Goal: Transaction & Acquisition: Subscribe to service/newsletter

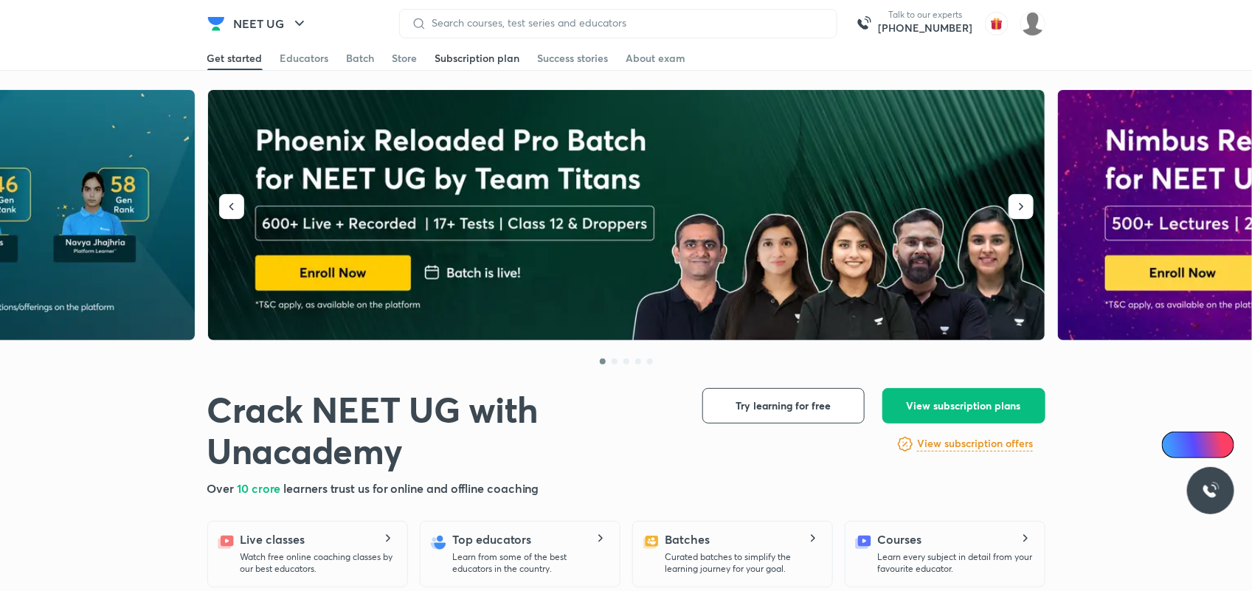
click at [476, 60] on div "Subscription plan" at bounding box center [477, 58] width 85 height 15
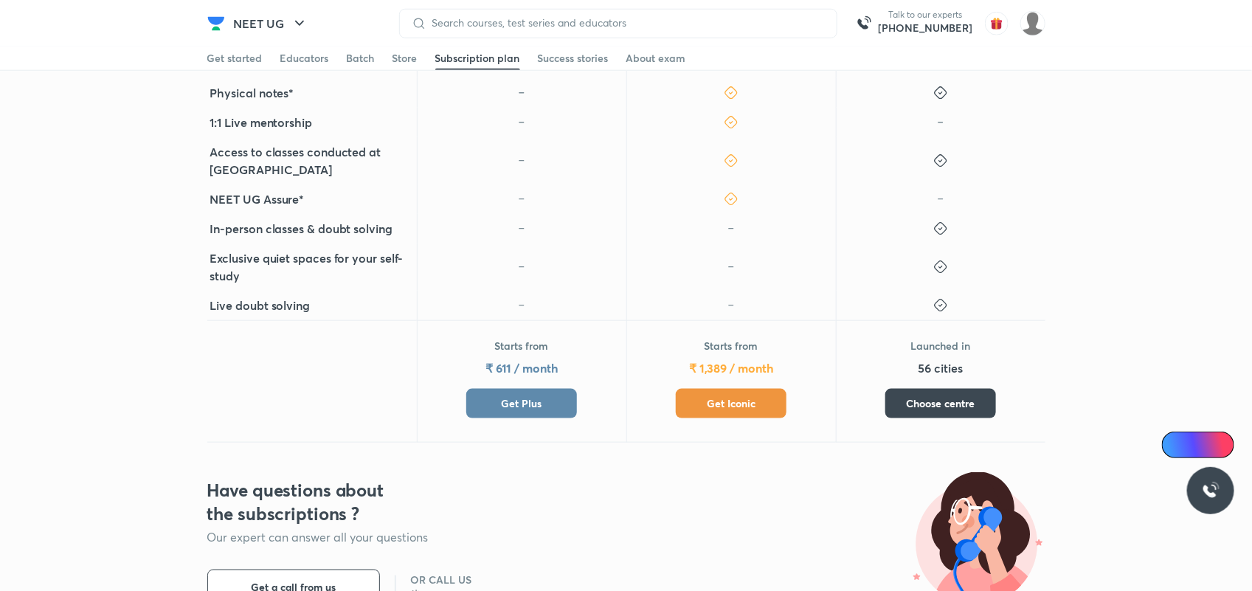
scroll to position [645, 0]
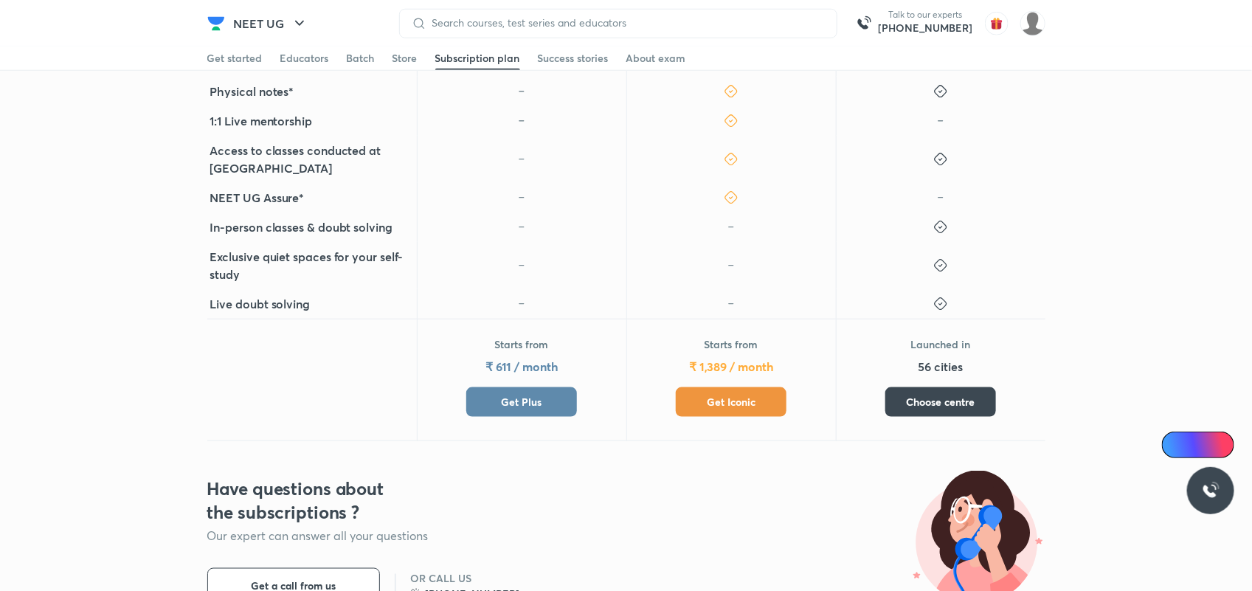
click at [561, 387] on button "Get Plus" at bounding box center [521, 402] width 111 height 30
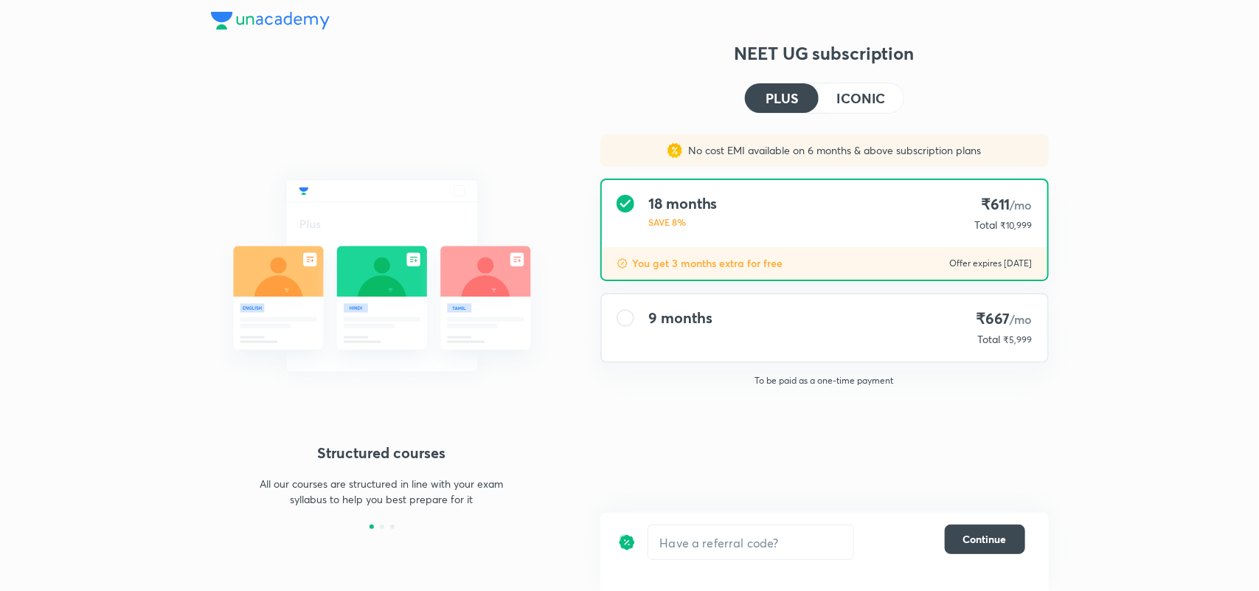
click at [667, 336] on div "9 months" at bounding box center [680, 328] width 63 height 38
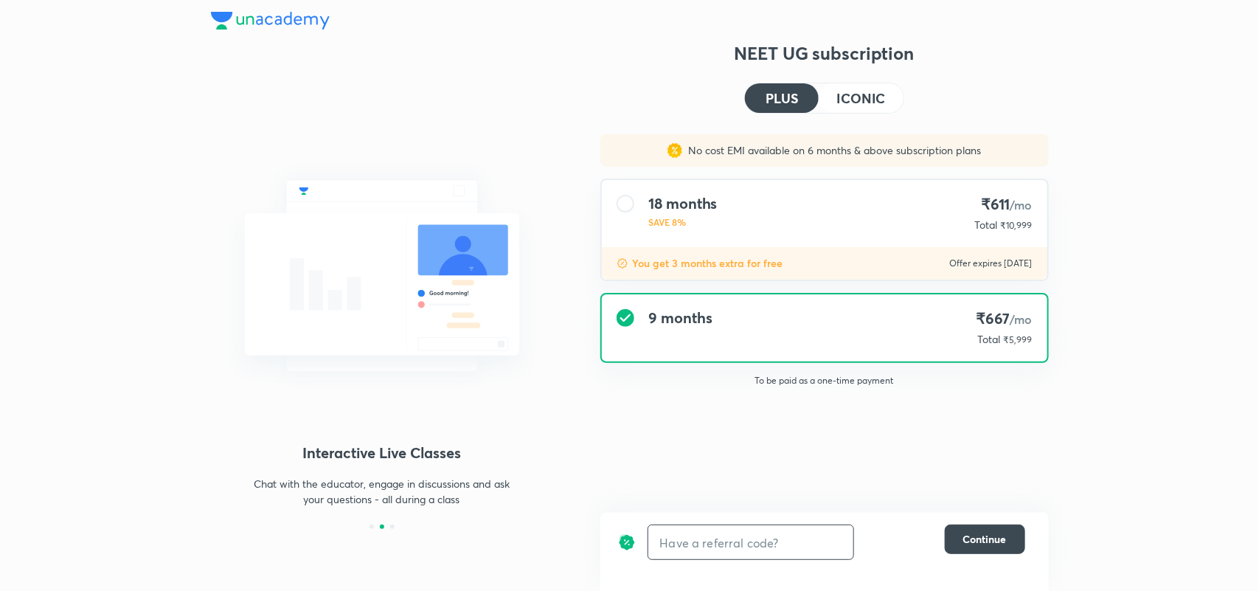
click at [705, 542] on input "text" at bounding box center [750, 542] width 205 height 35
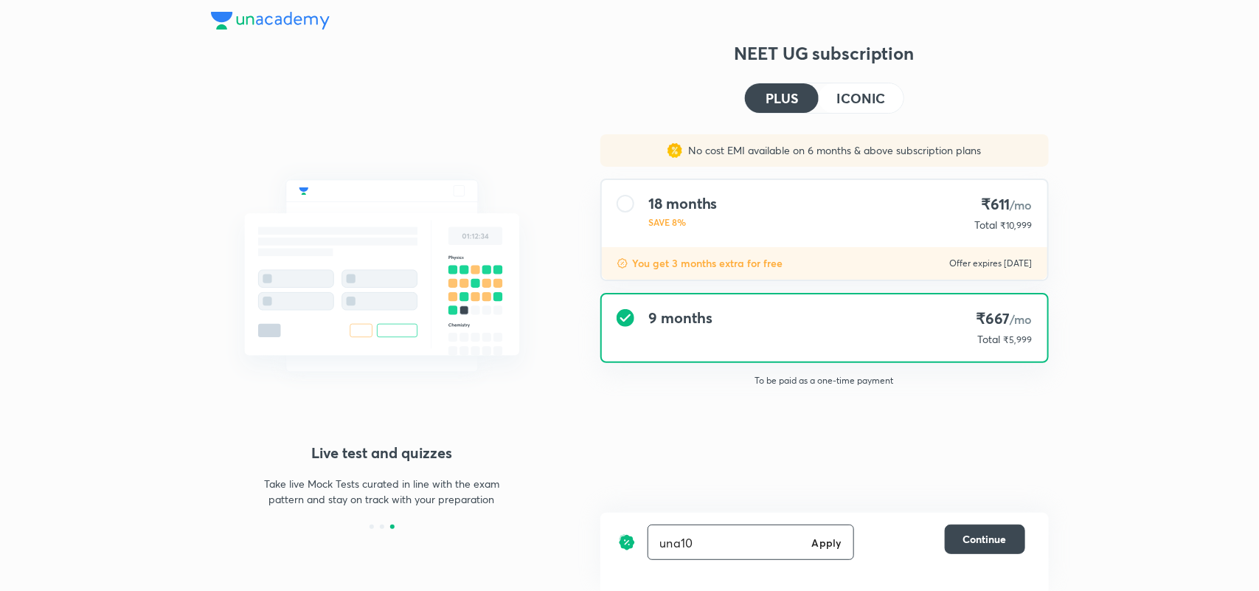
type input "una10"
click at [830, 539] on h6 "Apply" at bounding box center [827, 542] width 30 height 15
click at [856, 96] on h4 "ICONIC" at bounding box center [860, 97] width 49 height 13
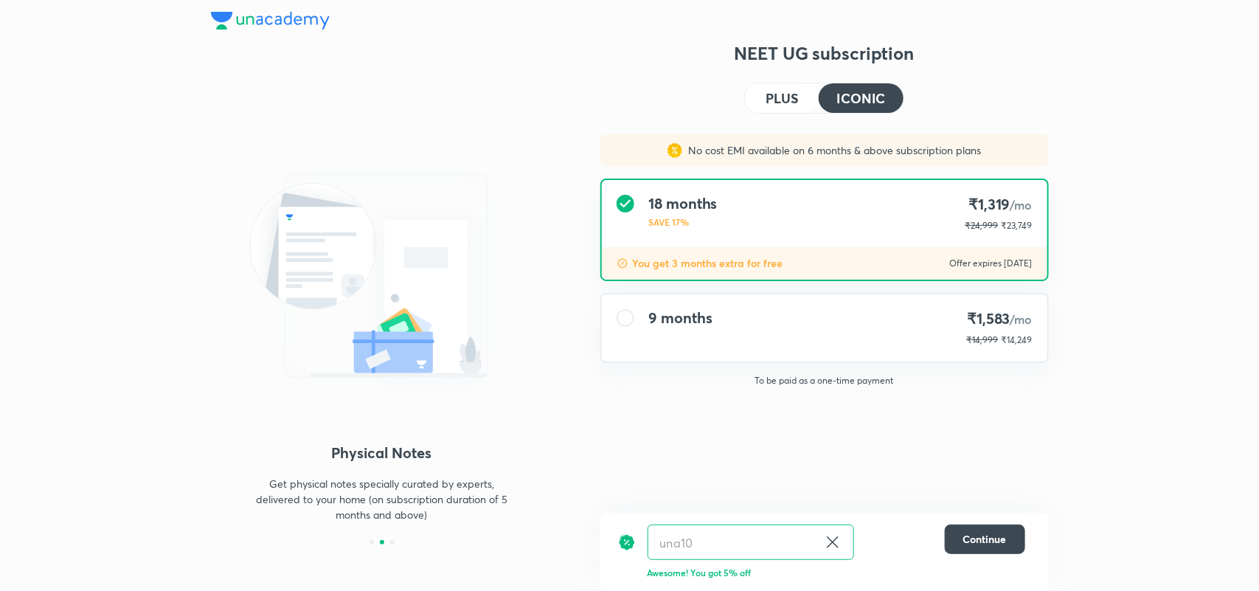
click at [838, 336] on div "9 months ₹1,583 /mo ₹14,999 ₹14,249" at bounding box center [824, 327] width 445 height 67
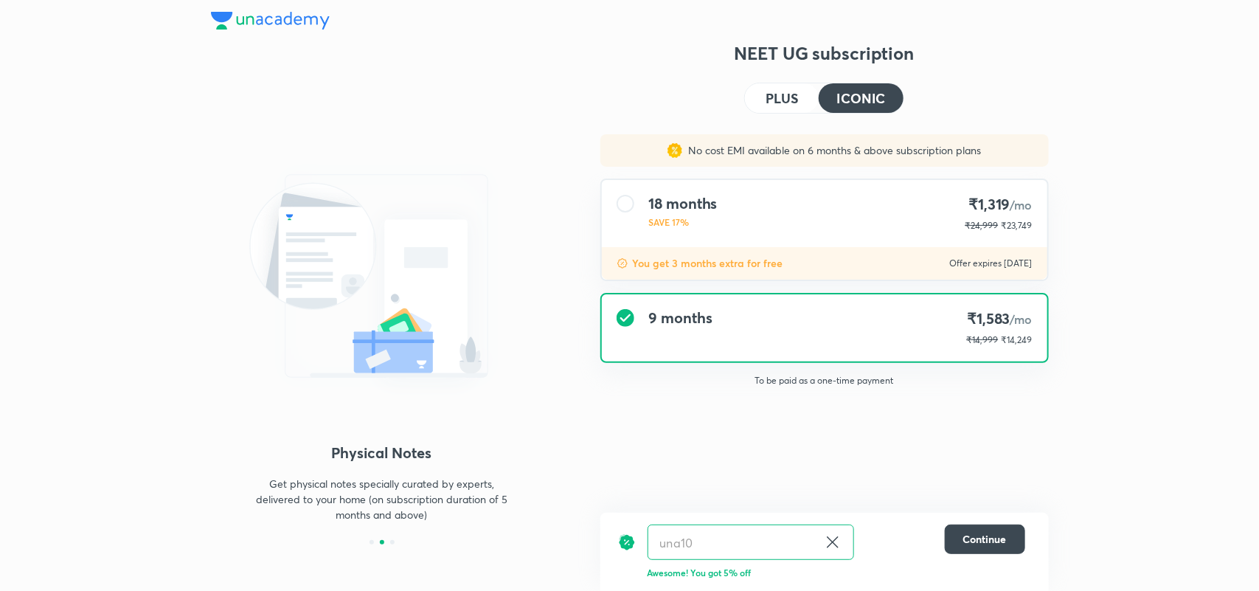
click at [768, 102] on h4 "PLUS" at bounding box center [782, 97] width 32 height 13
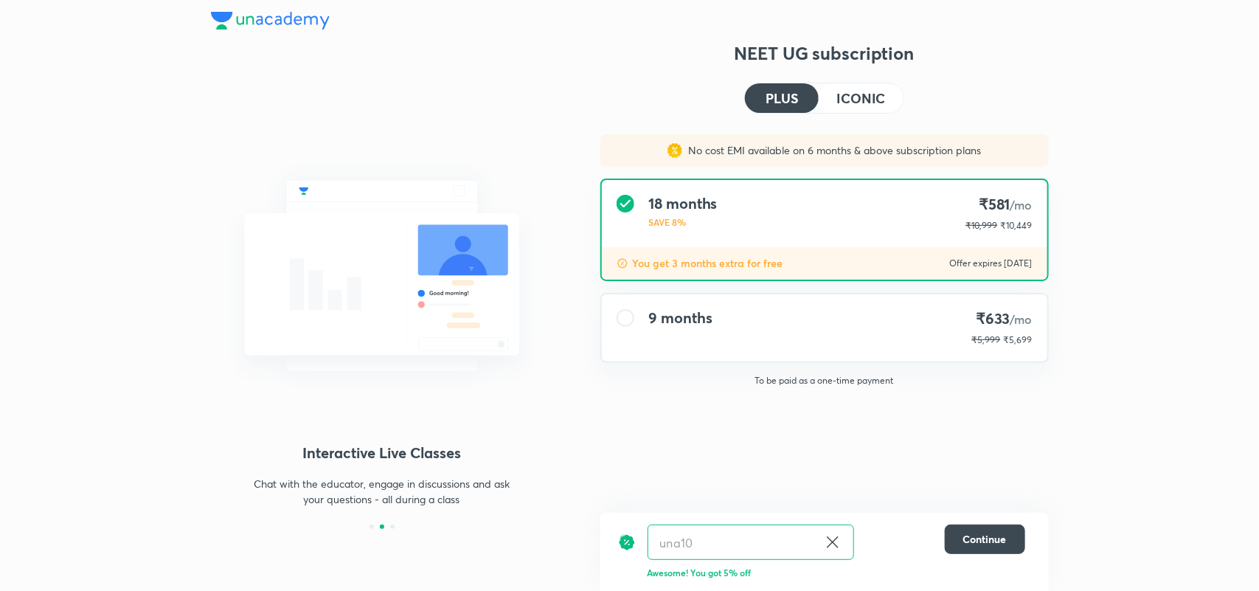
click at [594, 56] on div "Structured courses All our courses are structured in line with your exam syllab…" at bounding box center [630, 315] width 838 height 549
